Goal: Information Seeking & Learning: Learn about a topic

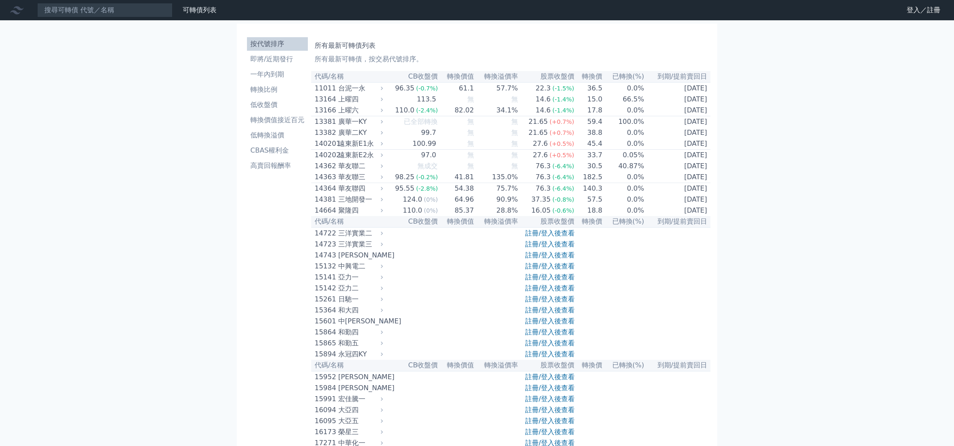
click at [534, 248] on link "註冊/登入後查看" at bounding box center [549, 244] width 49 height 8
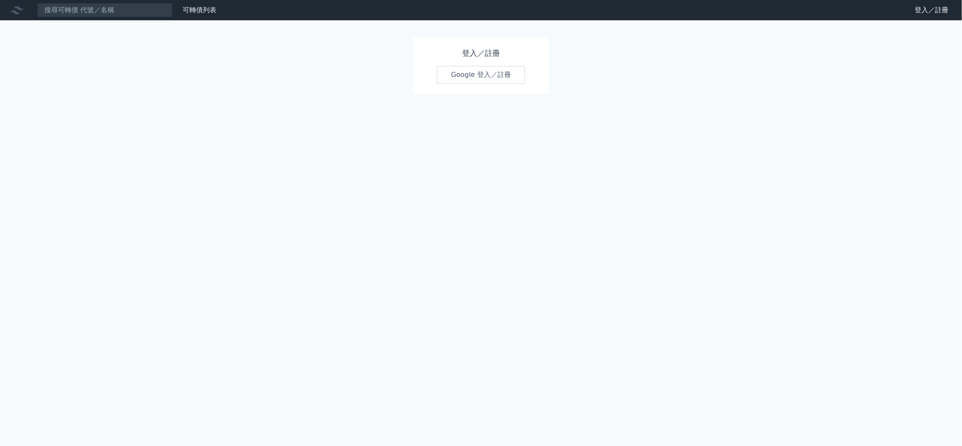
click at [460, 66] on div "登入／註冊 Google 登入／註冊" at bounding box center [480, 65] width 135 height 57
click at [462, 77] on link "Google 登入／註冊" at bounding box center [481, 75] width 88 height 18
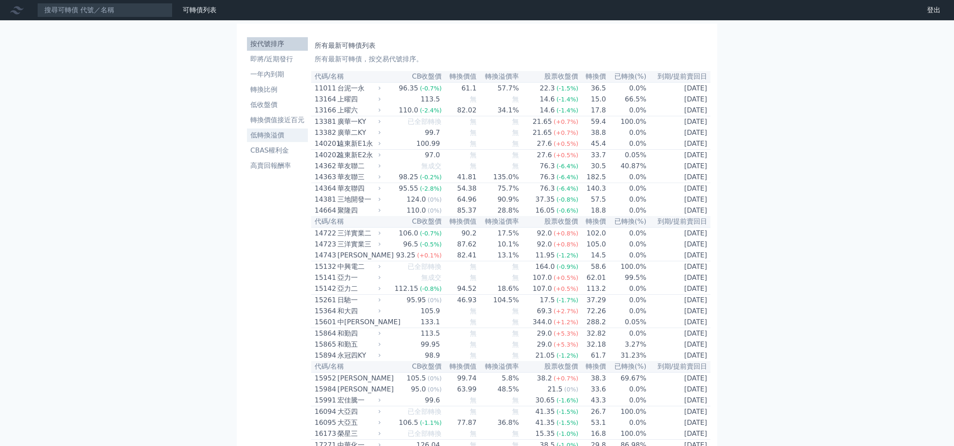
click at [277, 133] on li "低轉換溢價" at bounding box center [277, 135] width 61 height 10
